Goal: Information Seeking & Learning: Learn about a topic

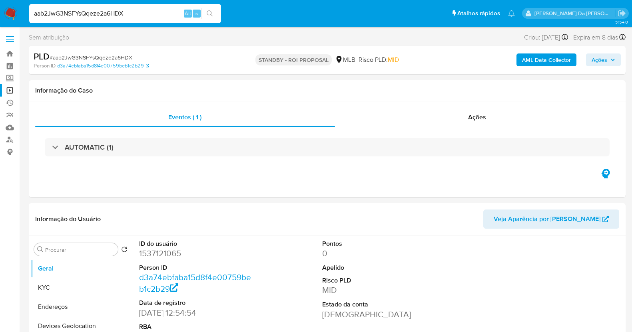
select select "10"
drag, startPoint x: 0, startPoint y: 0, endPoint x: 170, endPoint y: 16, distance: 170.6
click at [170, 16] on input "aab2JwG3NSFYsQqeze2a6HDX" at bounding box center [125, 13] width 192 height 10
type input "dPdBhhCTIekLdWl982j3BD6Z"
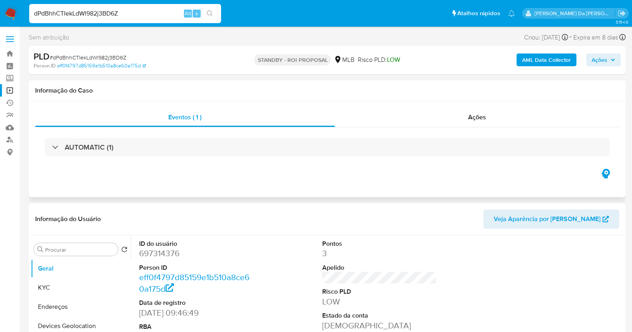
select select "10"
click at [483, 117] on span "Ações" at bounding box center [477, 117] width 18 height 9
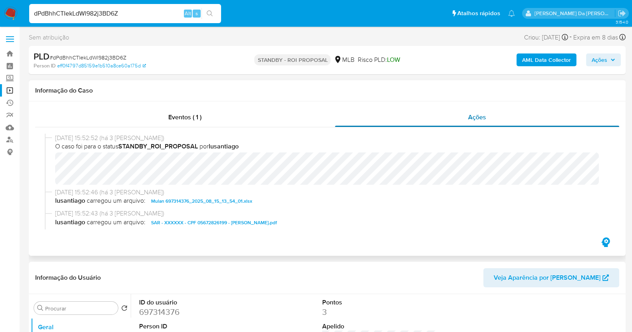
click at [480, 120] on span "Ações" at bounding box center [477, 117] width 18 height 9
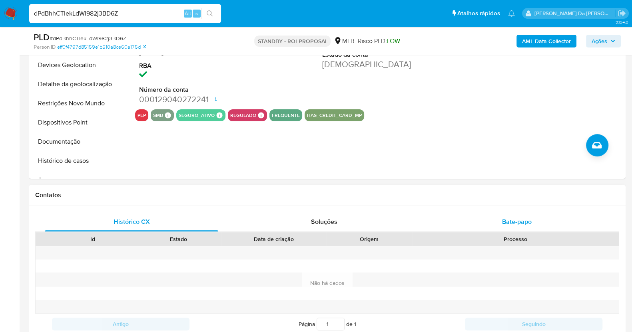
click at [521, 225] on span "Bate-papo" at bounding box center [517, 221] width 30 height 9
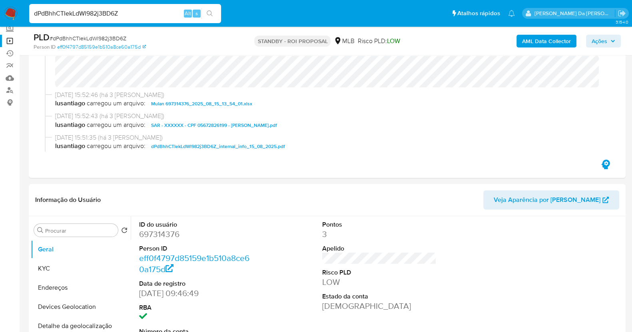
scroll to position [225, 0]
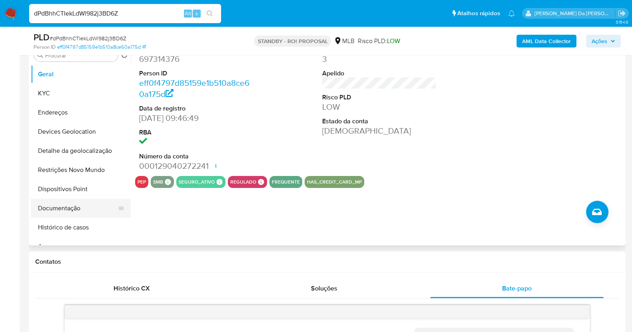
click at [61, 207] on button "Documentação" at bounding box center [78, 208] width 94 height 19
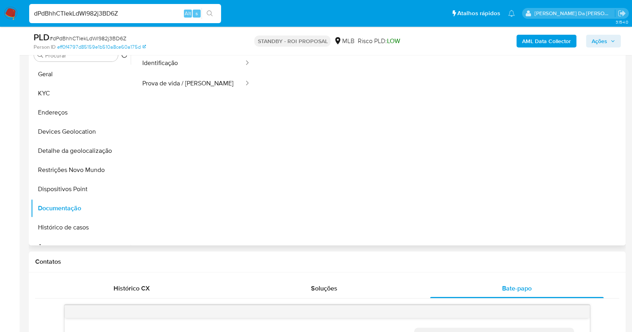
scroll to position [15, 0]
click at [207, 92] on button "Prova de vida / [PERSON_NAME]" at bounding box center [189, 86] width 109 height 20
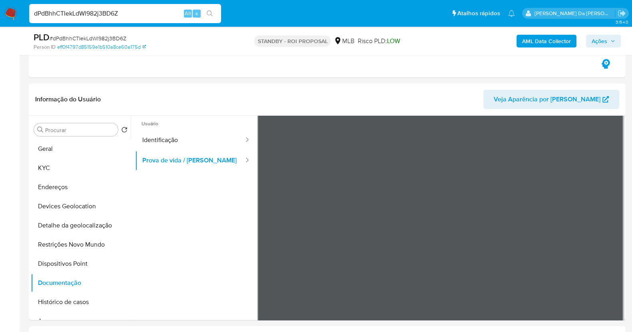
scroll to position [139, 0]
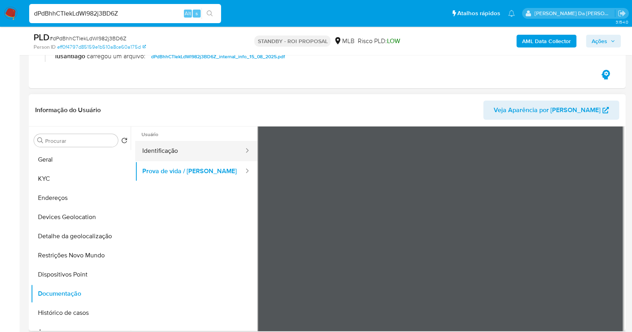
click at [175, 149] on button "Identificação" at bounding box center [189, 151] width 109 height 20
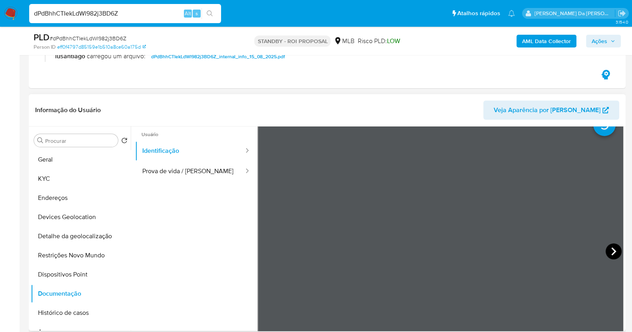
click at [605, 252] on icon at bounding box center [613, 252] width 16 height 16
click at [178, 172] on button "Prova de vida / [PERSON_NAME]" at bounding box center [189, 171] width 109 height 20
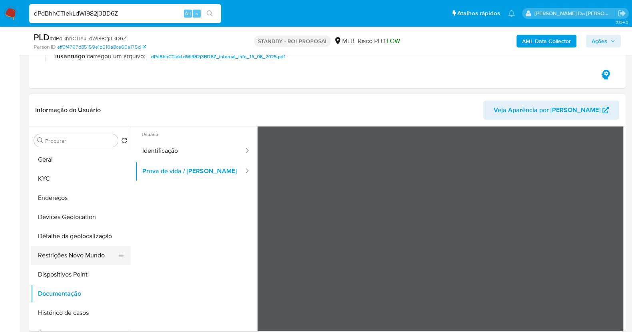
click at [84, 255] on button "Restrições Novo Mundo" at bounding box center [78, 255] width 94 height 19
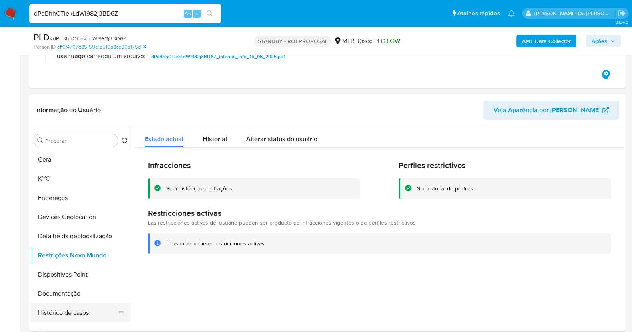
click at [67, 316] on button "Histórico de casos" at bounding box center [78, 313] width 94 height 19
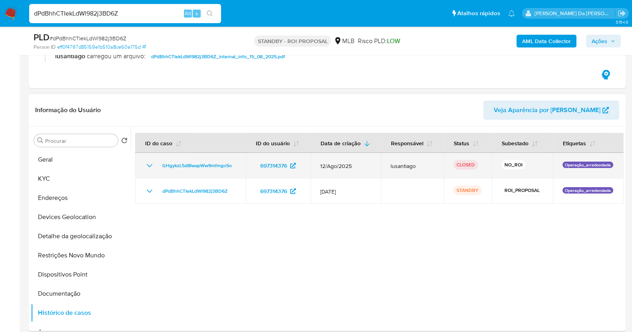
click at [152, 167] on icon "Mostrar/Ocultar" at bounding box center [150, 166] width 10 height 10
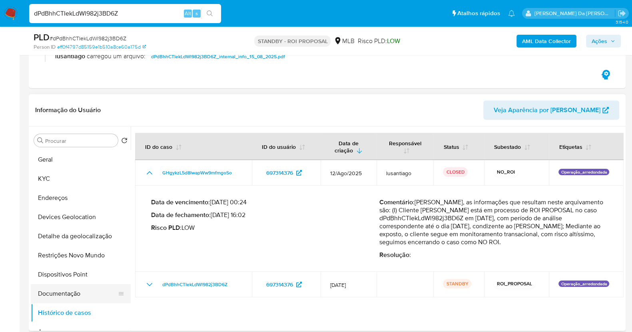
click at [69, 296] on button "Documentação" at bounding box center [78, 294] width 94 height 19
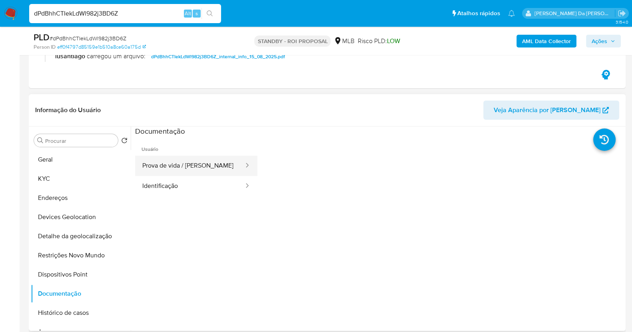
click at [192, 171] on button "Prova de vida / [PERSON_NAME]" at bounding box center [189, 166] width 109 height 20
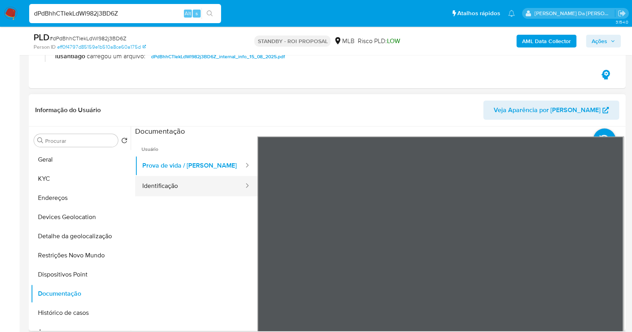
click at [198, 183] on button "Identificação" at bounding box center [189, 186] width 109 height 20
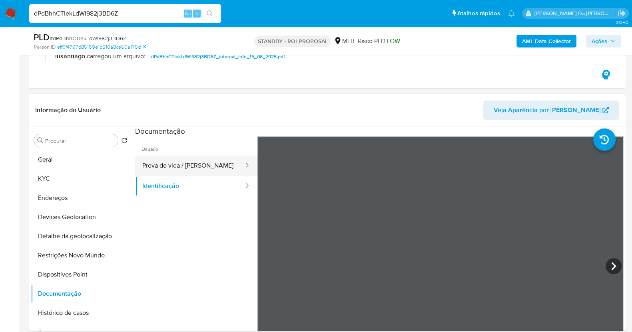
click at [183, 163] on button "Prova de vida / [PERSON_NAME]" at bounding box center [189, 166] width 109 height 20
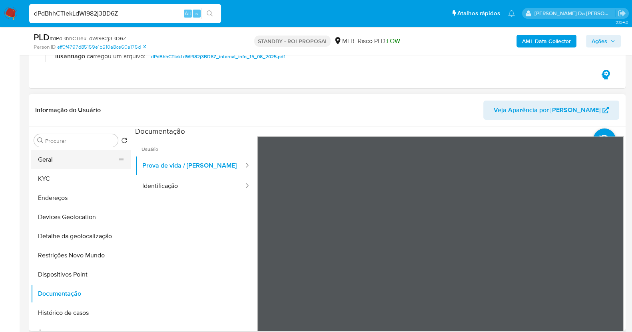
click at [65, 160] on button "Geral" at bounding box center [78, 159] width 94 height 19
